Goal: Information Seeking & Learning: Learn about a topic

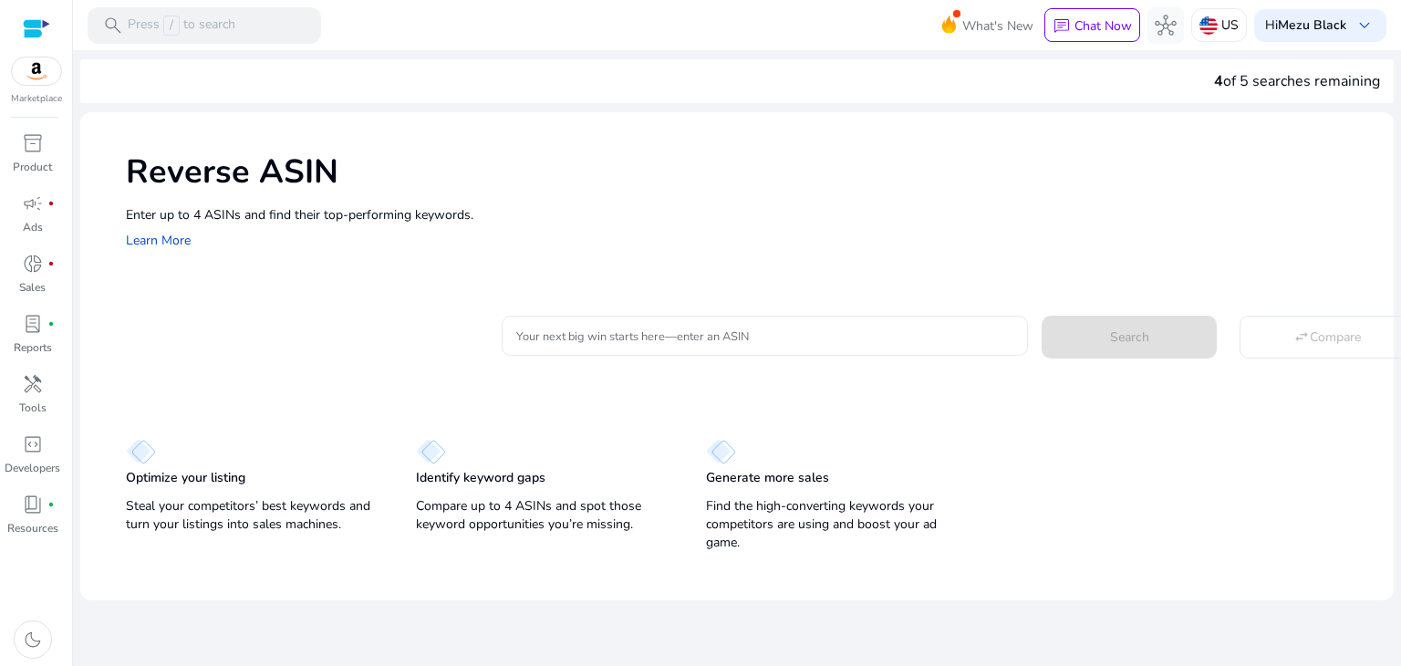
click at [561, 343] on input "Your next big win starts here—enter an ASIN" at bounding box center [764, 336] width 497 height 20
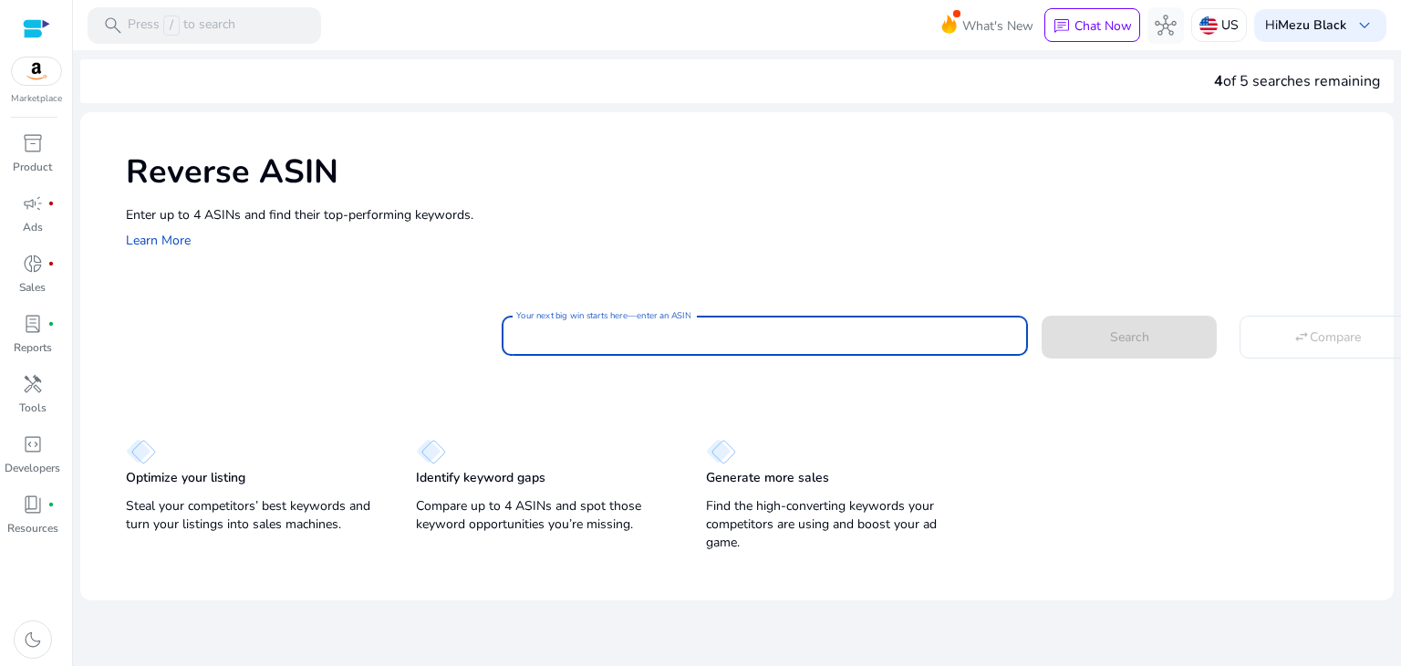
paste input "**********"
click at [606, 339] on input "**********" at bounding box center [764, 336] width 497 height 20
type input "**********"
click at [1042, 316] on button "Search" at bounding box center [1129, 337] width 175 height 42
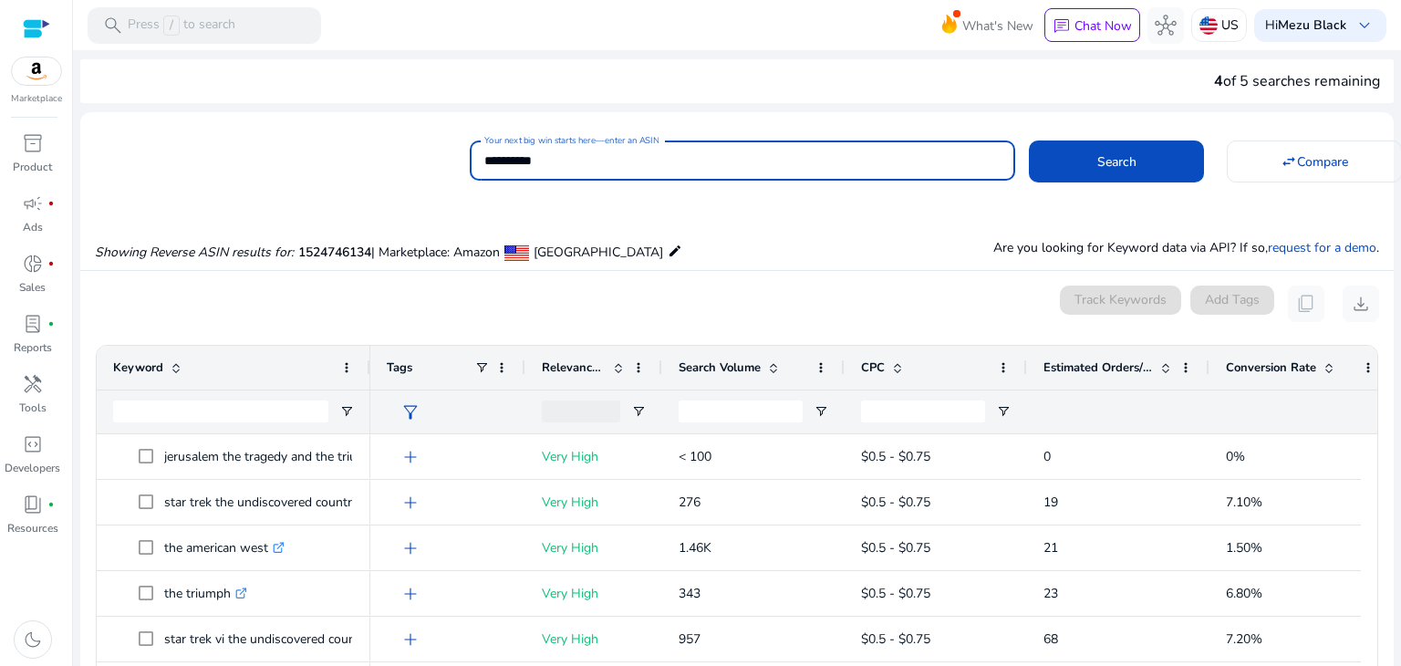
scroll to position [195, 0]
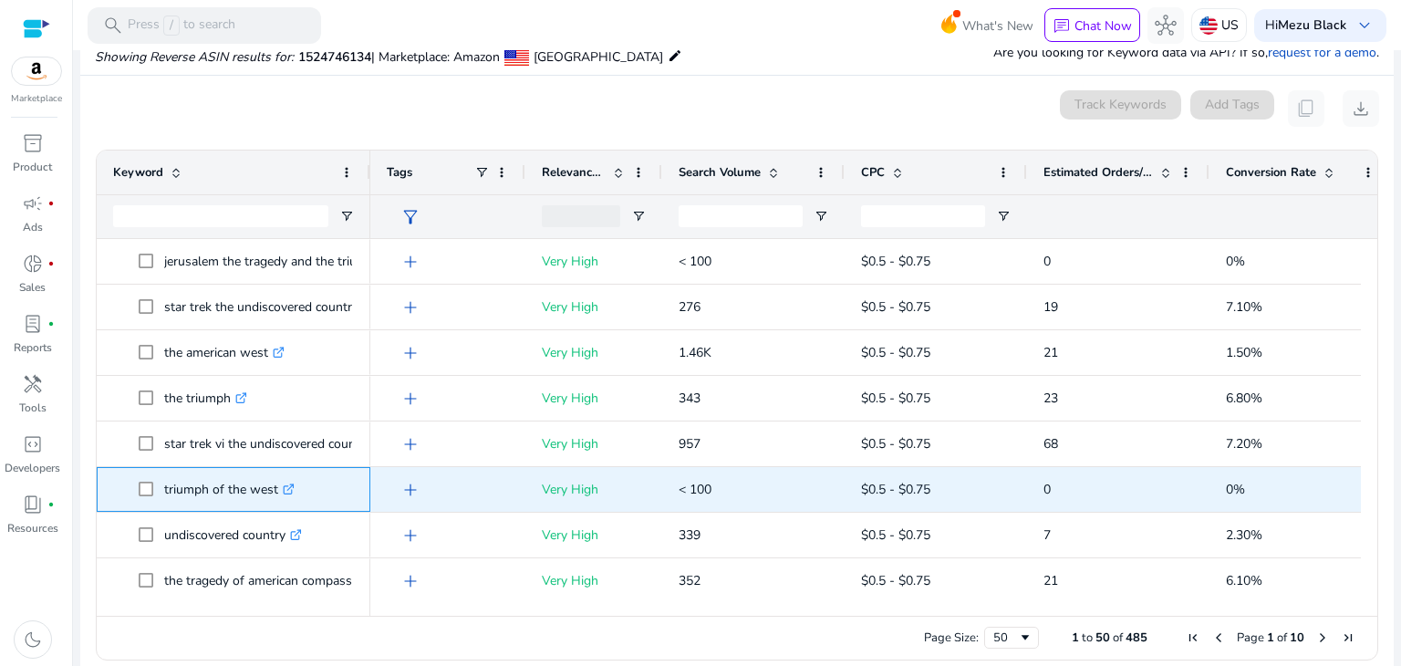
drag, startPoint x: 276, startPoint y: 489, endPoint x: 161, endPoint y: 492, distance: 115.0
click at [161, 492] on span "triumph of the west .st0{fill:#2c8af8}" at bounding box center [246, 489] width 215 height 37
copy span "triumph of the west"
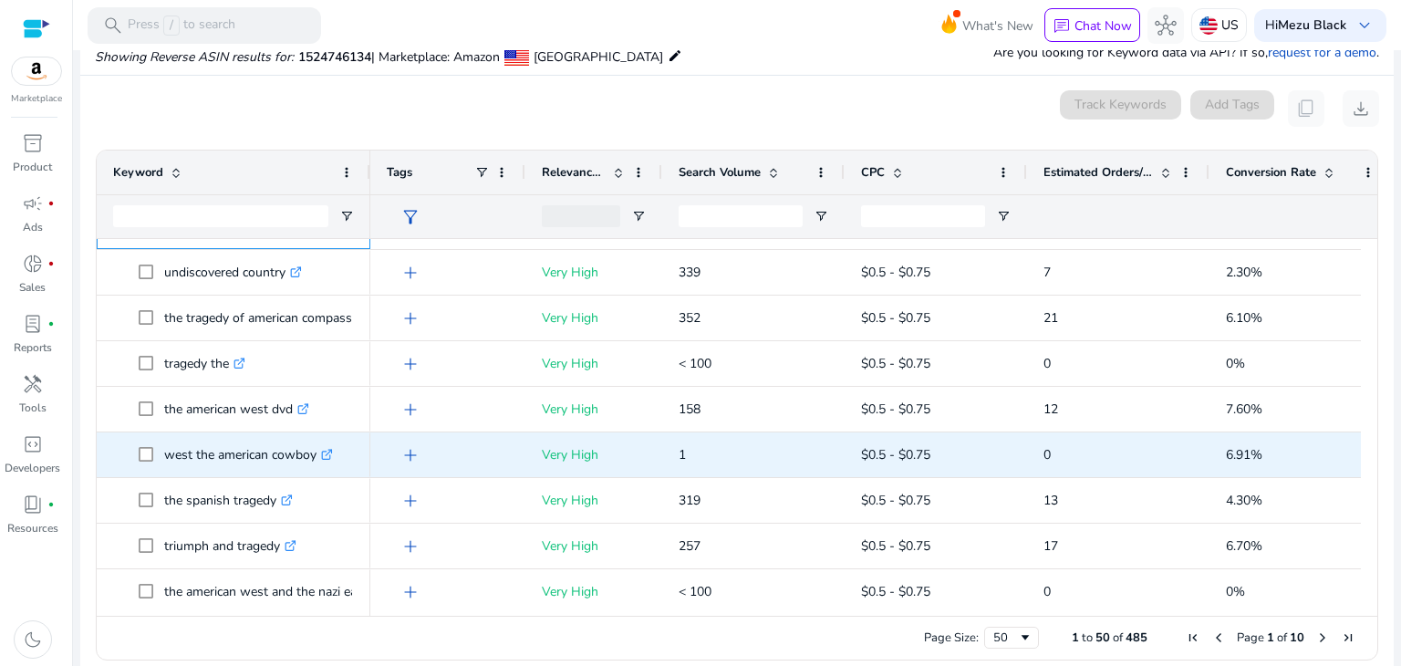
scroll to position [288, 0]
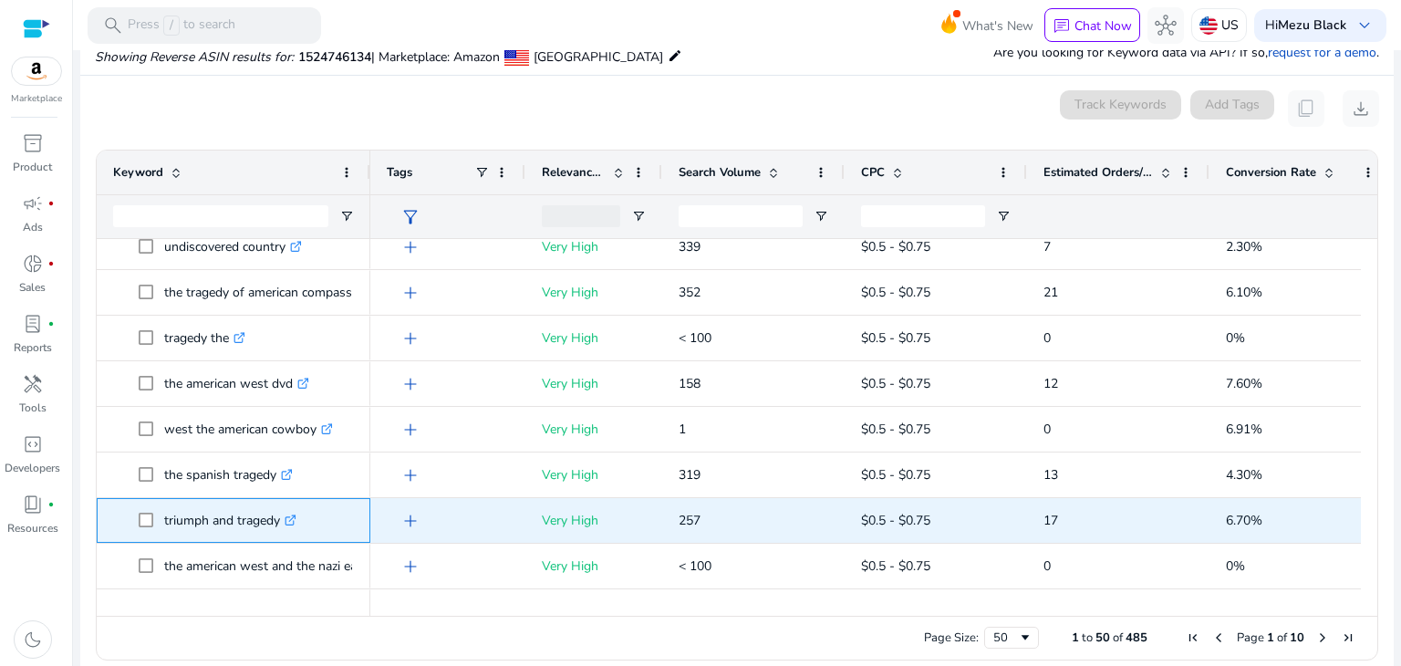
drag, startPoint x: 279, startPoint y: 519, endPoint x: 164, endPoint y: 524, distance: 115.0
click at [164, 524] on p "triumph and tragedy .st0{fill:#2c8af8}" at bounding box center [230, 520] width 132 height 37
copy p "triumph and tragedy"
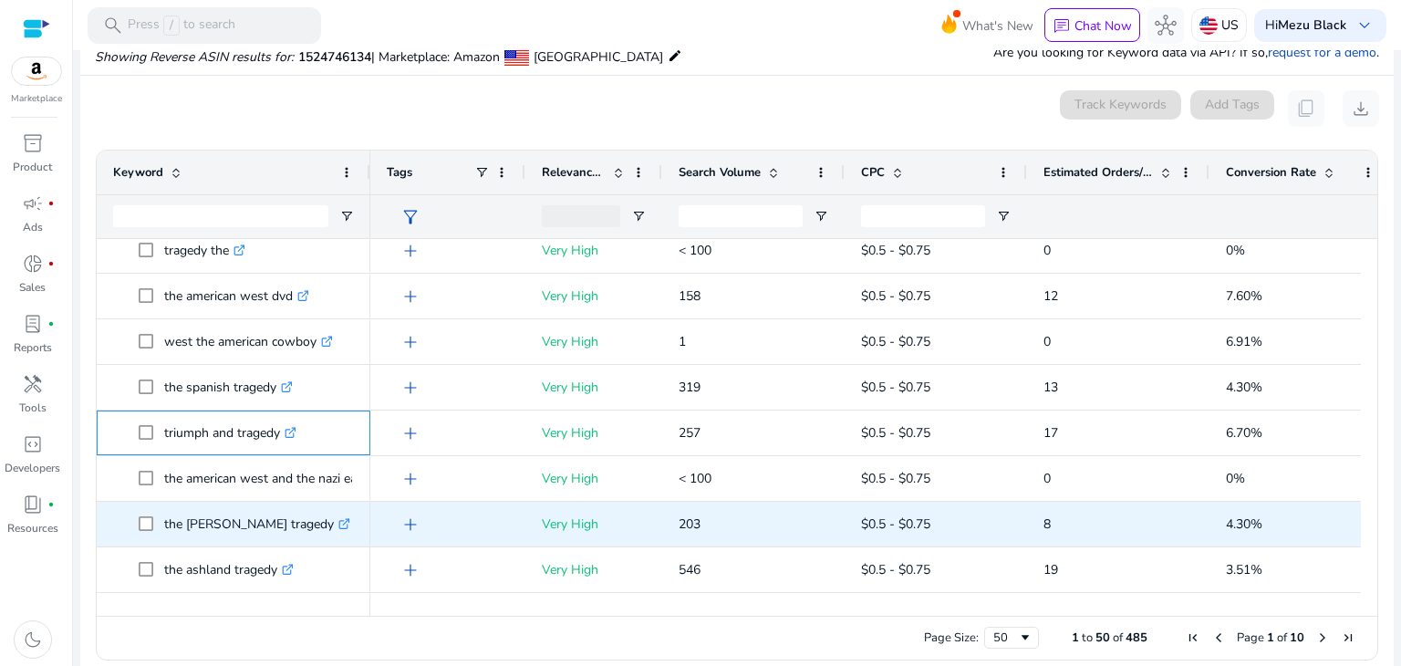
scroll to position [0, 0]
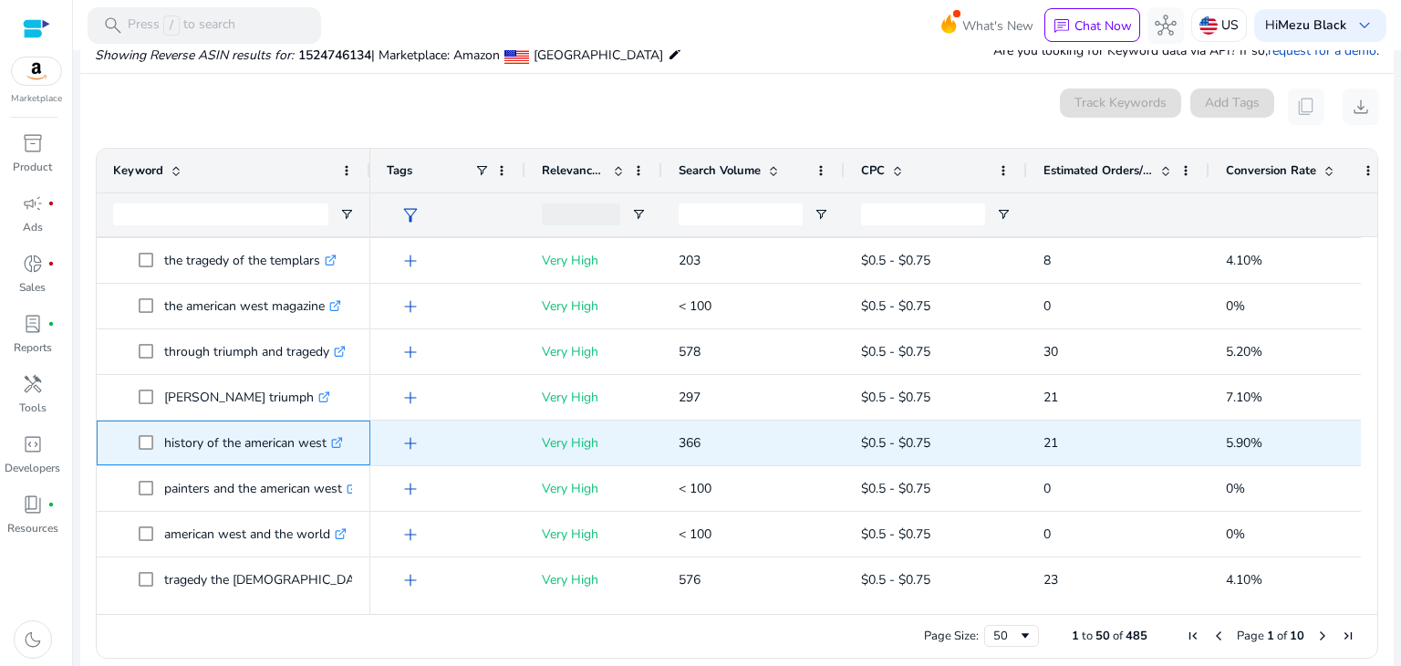
drag, startPoint x: 325, startPoint y: 444, endPoint x: 165, endPoint y: 442, distance: 159.7
click at [165, 442] on p "history of the american west .st0{fill:#2c8af8}" at bounding box center [253, 442] width 179 height 37
copy p "history of the american west"
